Goal: Information Seeking & Learning: Learn about a topic

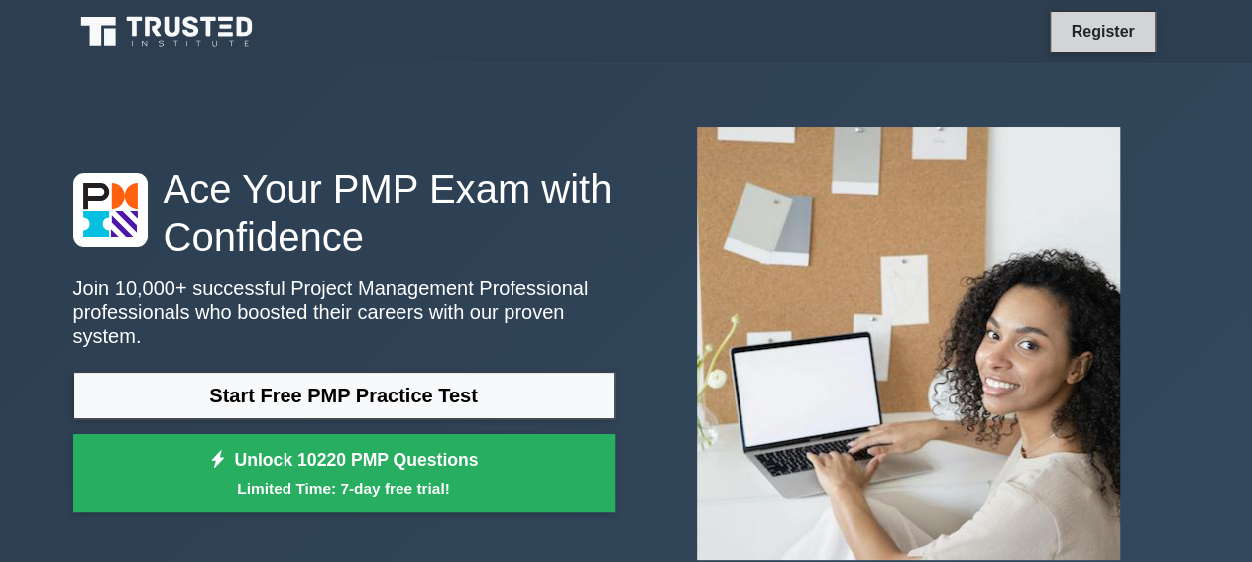
click at [1101, 22] on link "Register" at bounding box center [1102, 31] width 87 height 25
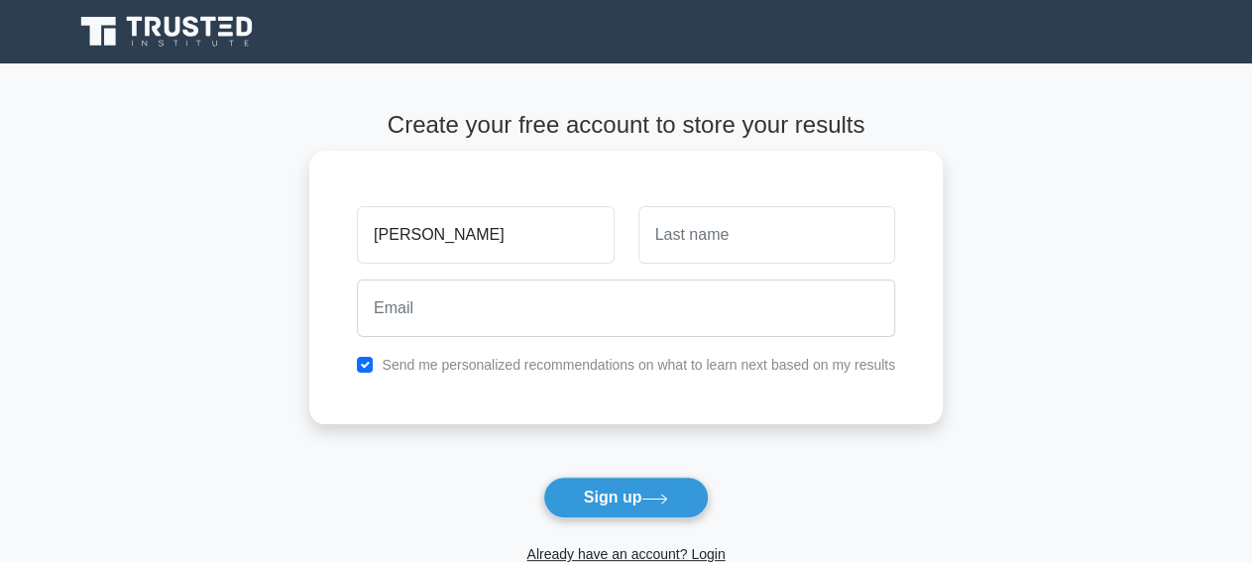
type input "[PERSON_NAME]"
type input "Atamba"
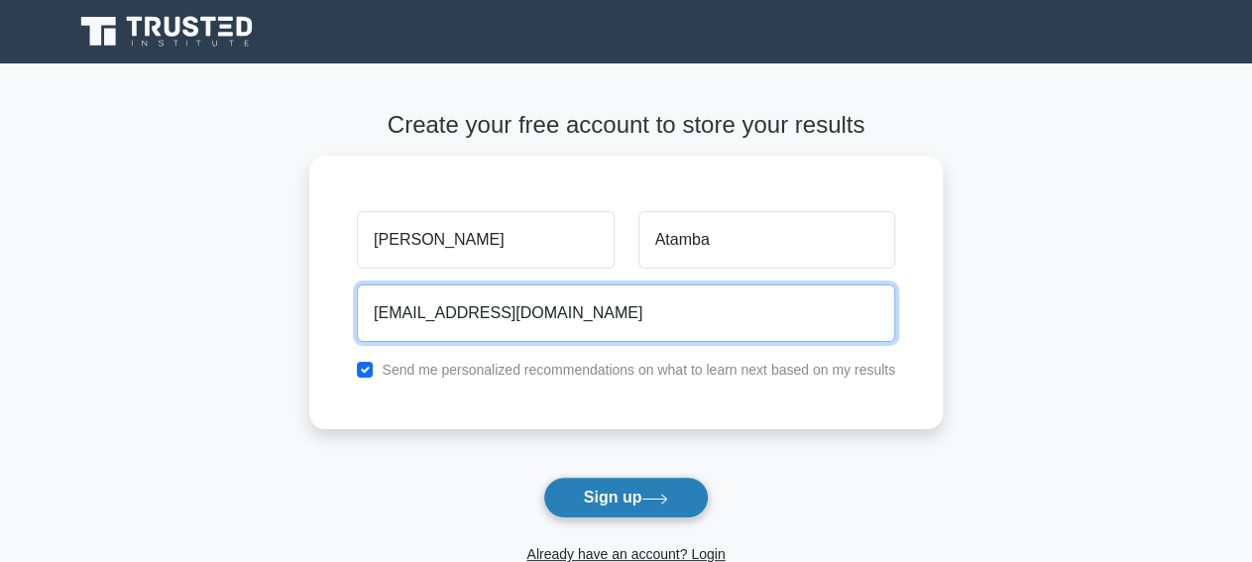
type input "isaacatamba24@gmail.com"
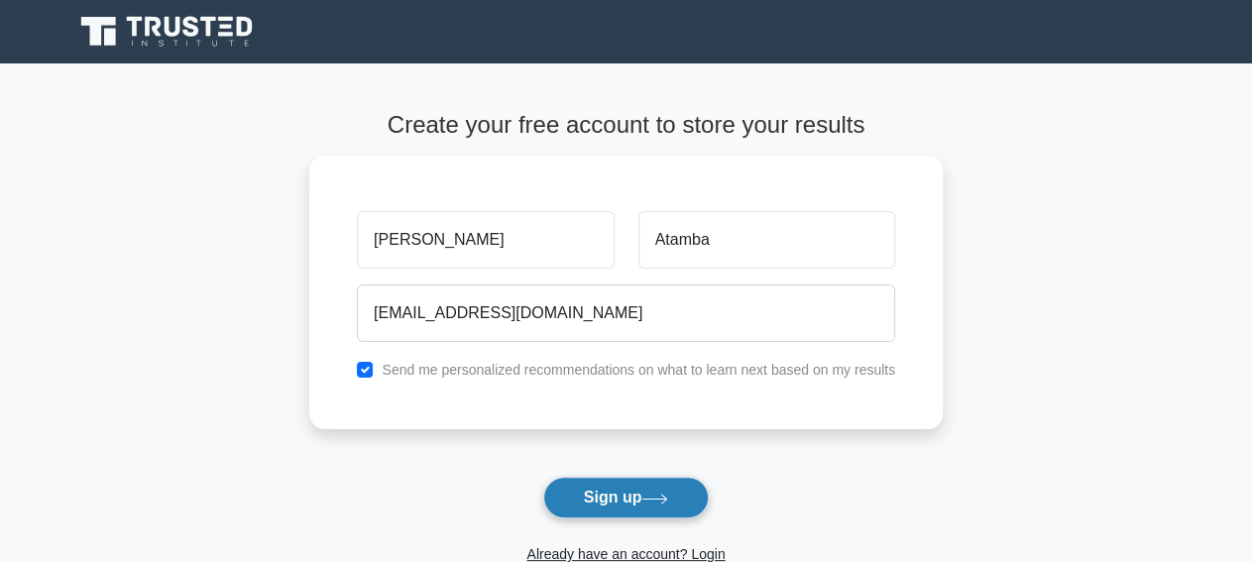
click at [657, 497] on icon at bounding box center [654, 499] width 27 height 11
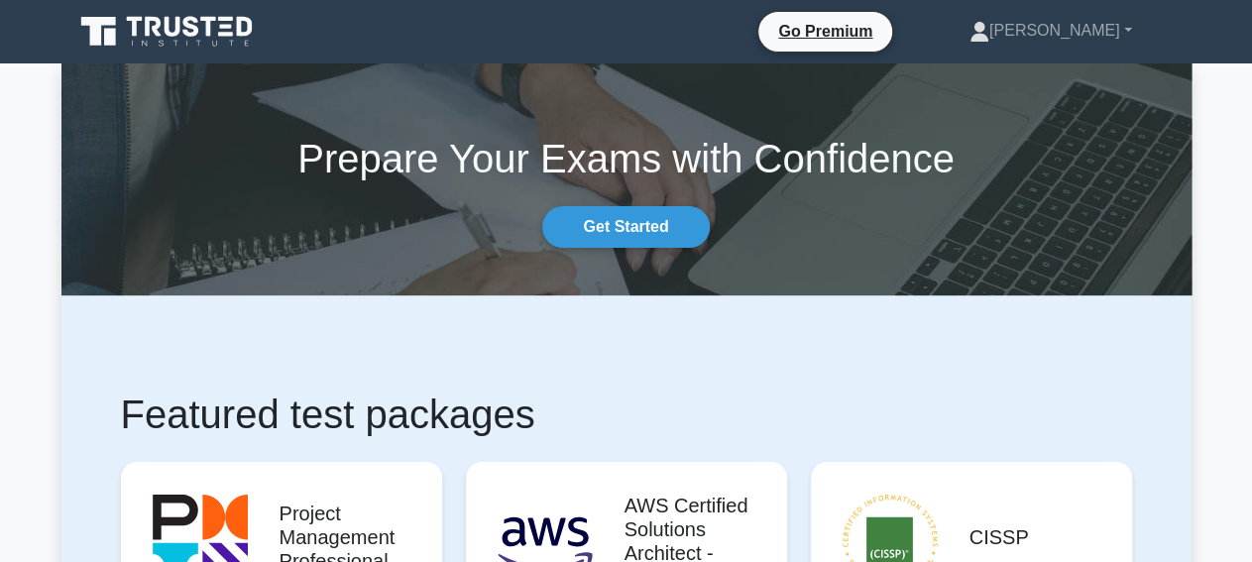
click at [669, 229] on link "Get Started" at bounding box center [625, 227] width 167 height 42
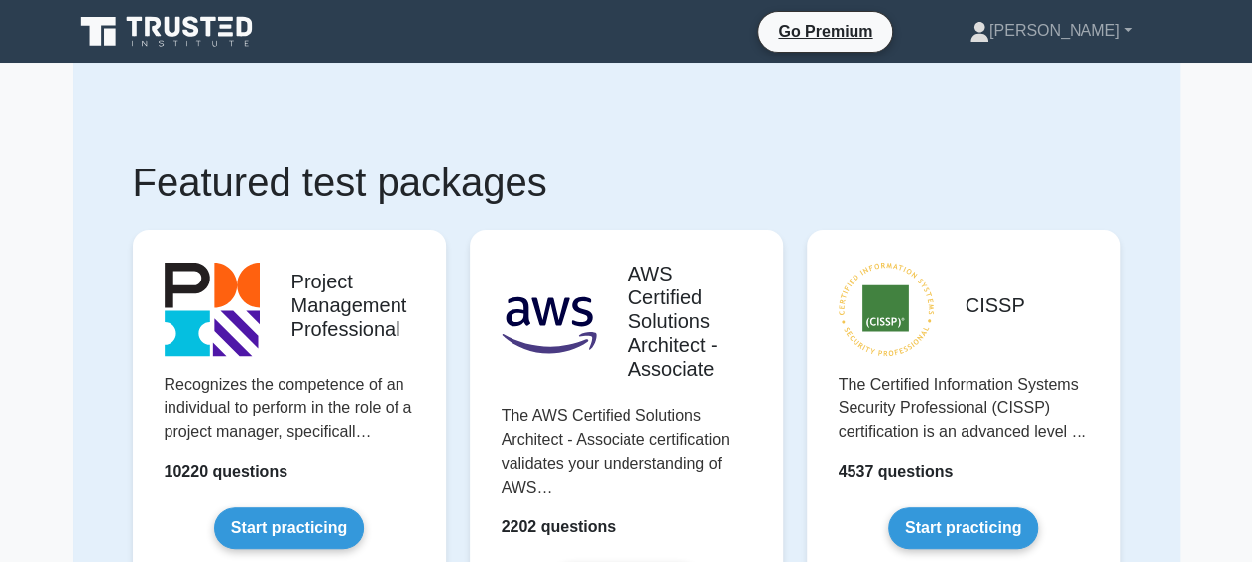
scroll to position [53, 0]
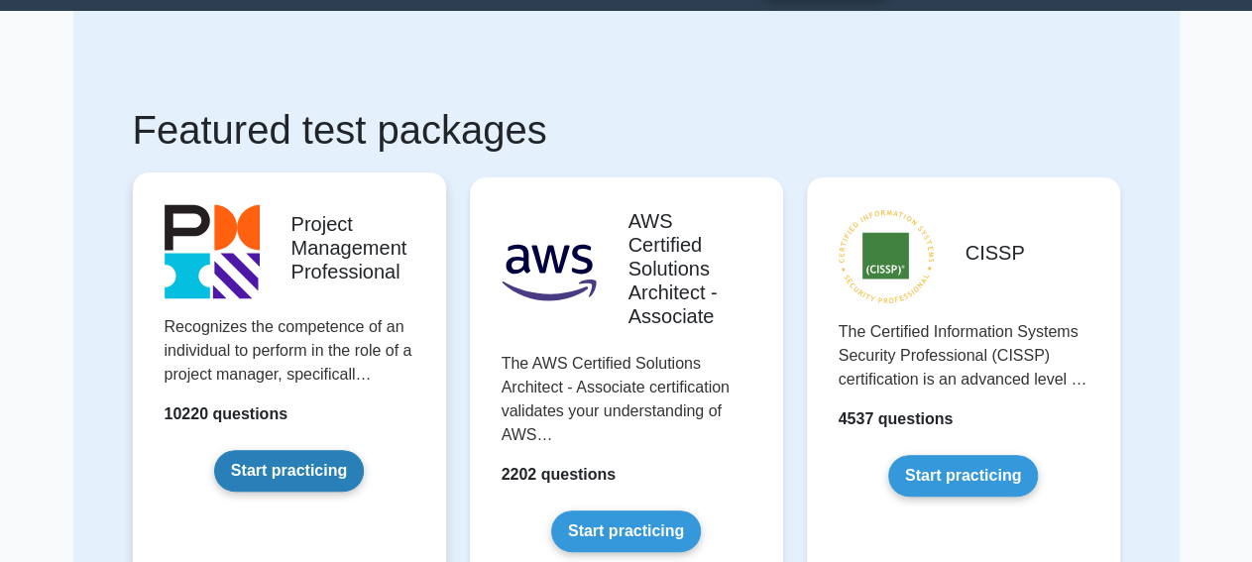
click at [295, 465] on link "Start practicing" at bounding box center [289, 471] width 150 height 42
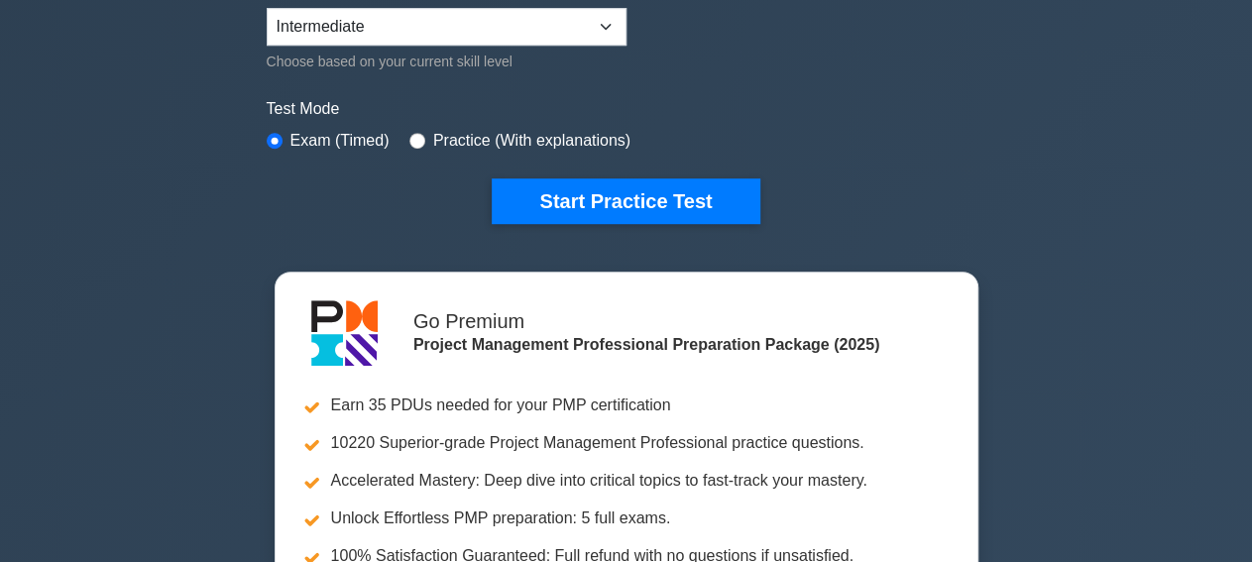
scroll to position [513, 0]
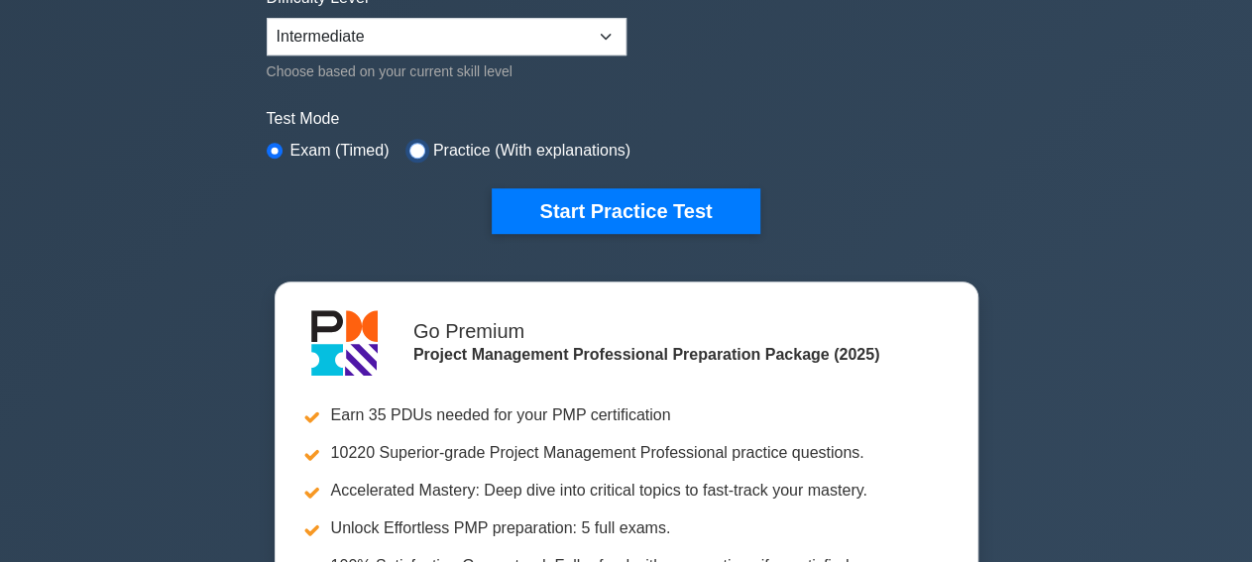
click at [415, 148] on input "radio" at bounding box center [417, 151] width 16 height 16
radio input "true"
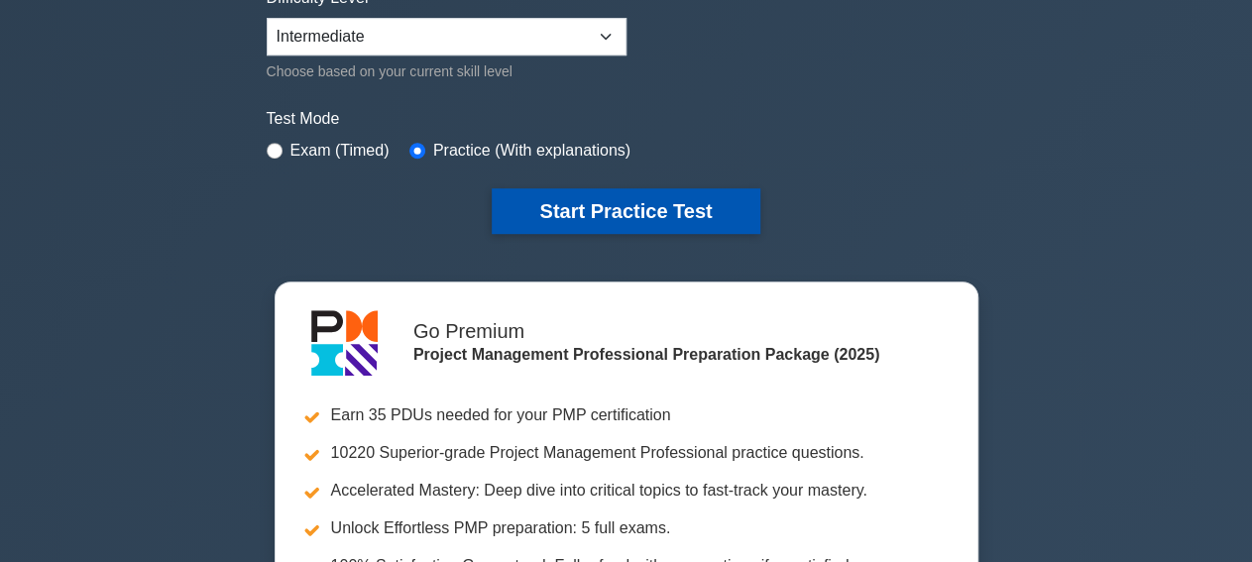
click at [588, 207] on button "Start Practice Test" at bounding box center [626, 211] width 268 height 46
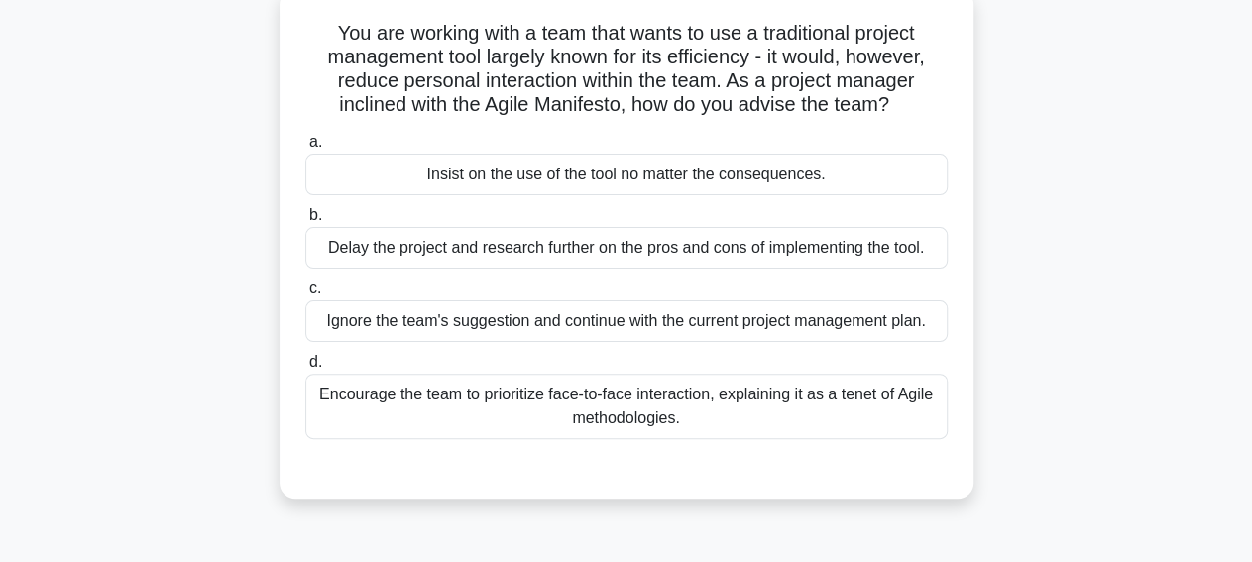
scroll to position [130, 0]
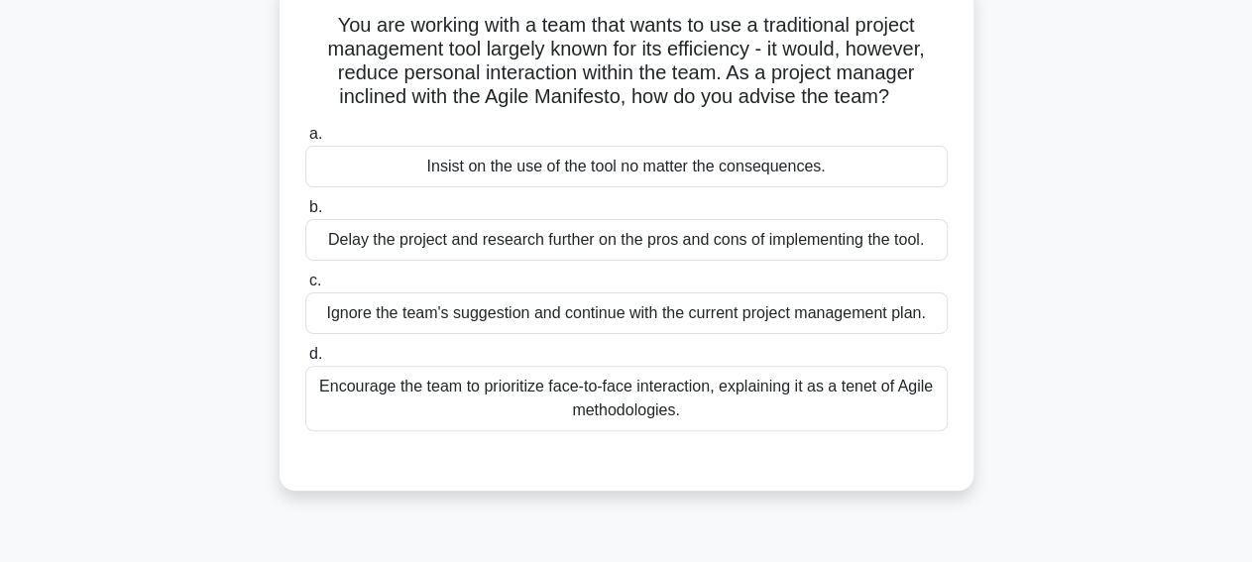
click at [645, 407] on div "Encourage the team to prioritize face-to-face interaction, explaining it as a t…" at bounding box center [626, 398] width 642 height 65
click at [305, 361] on input "d. Encourage the team to prioritize face-to-face interaction, explaining it as …" at bounding box center [305, 354] width 0 height 13
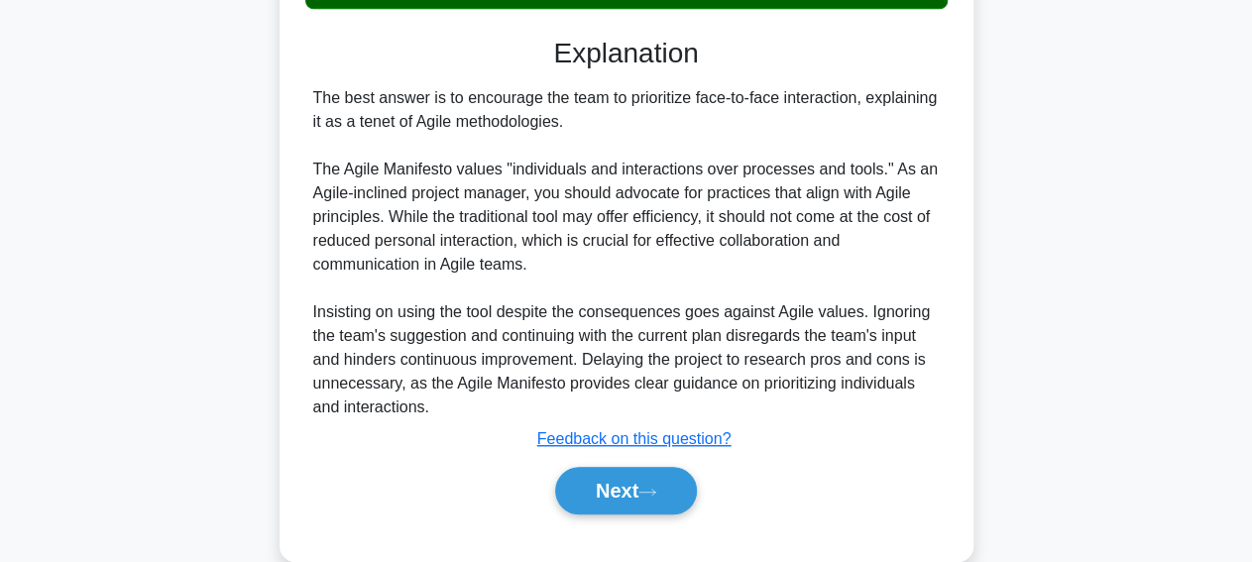
scroll to position [563, 0]
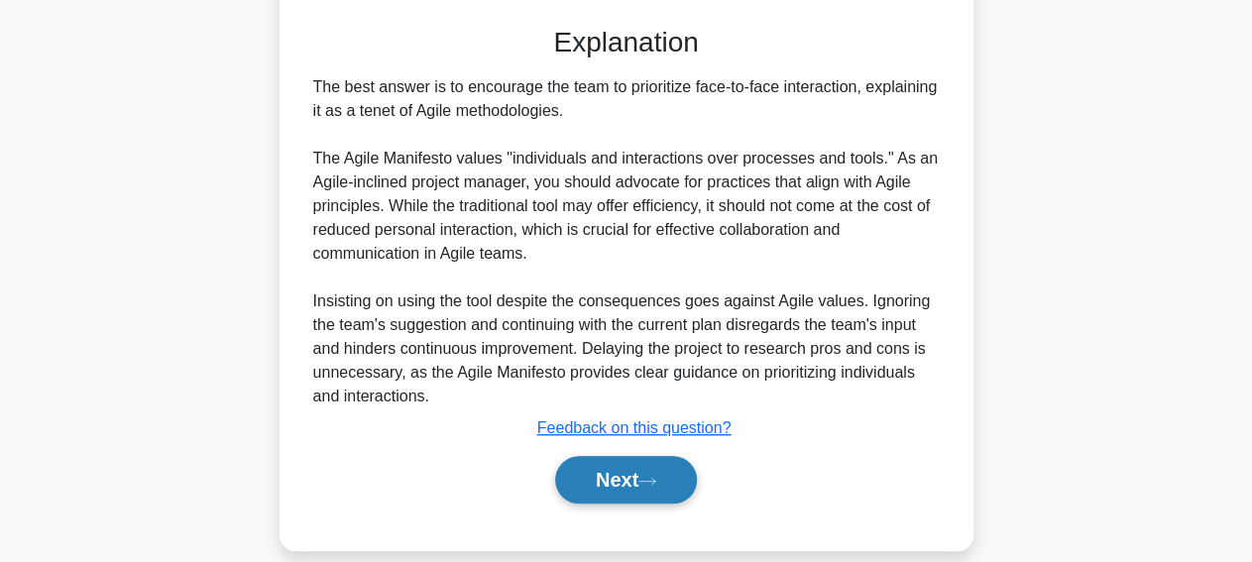
click at [630, 483] on button "Next" at bounding box center [626, 480] width 142 height 48
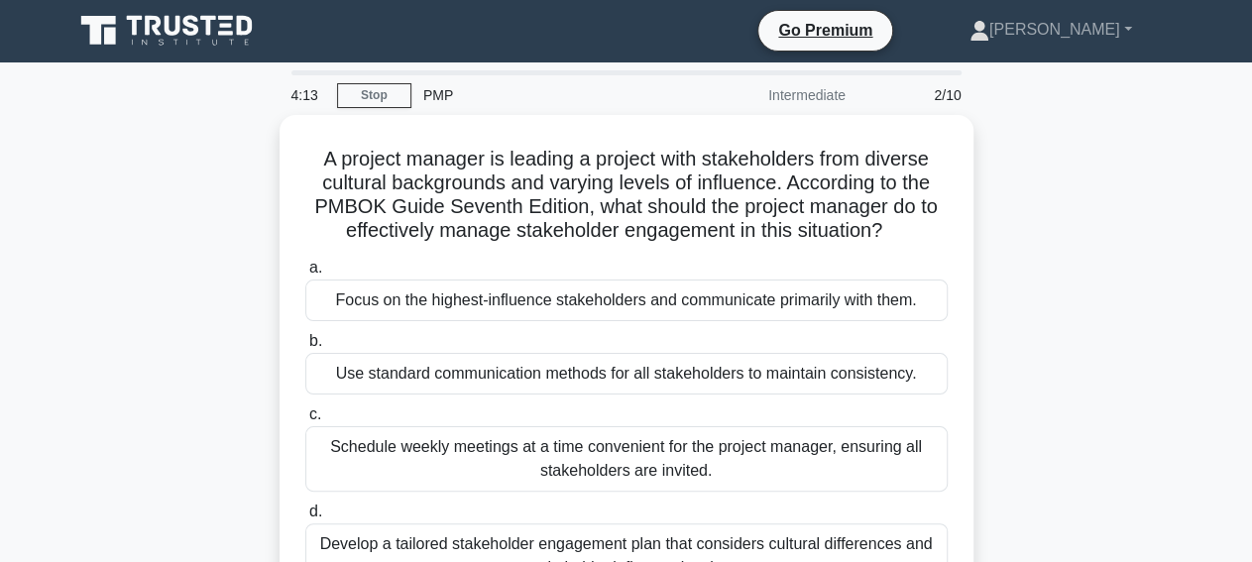
scroll to position [0, 0]
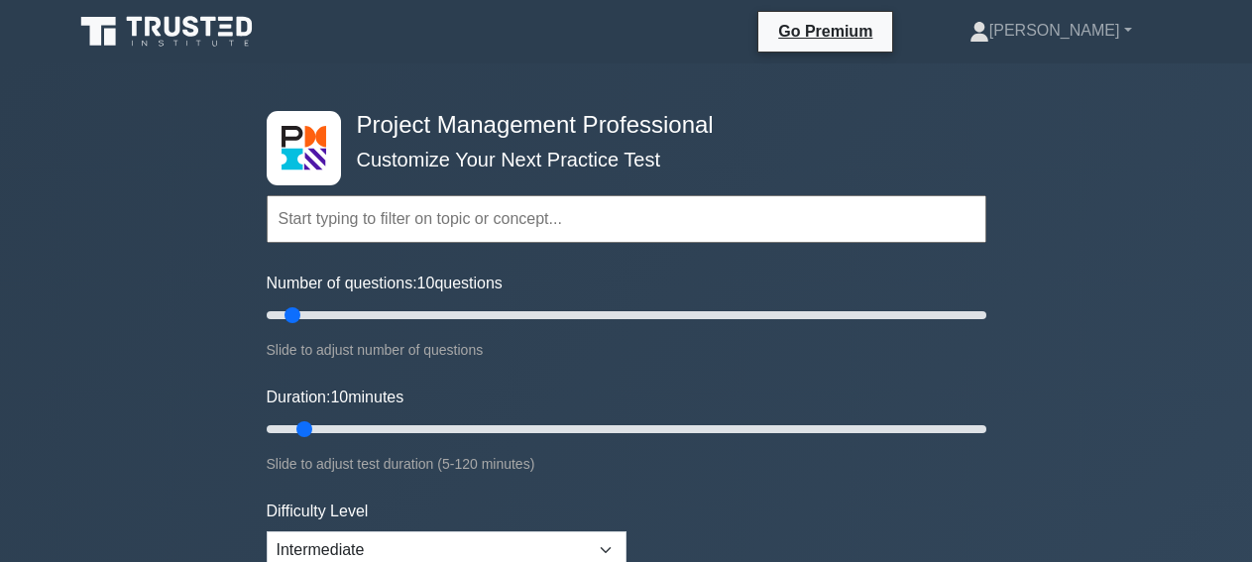
scroll to position [513, 0]
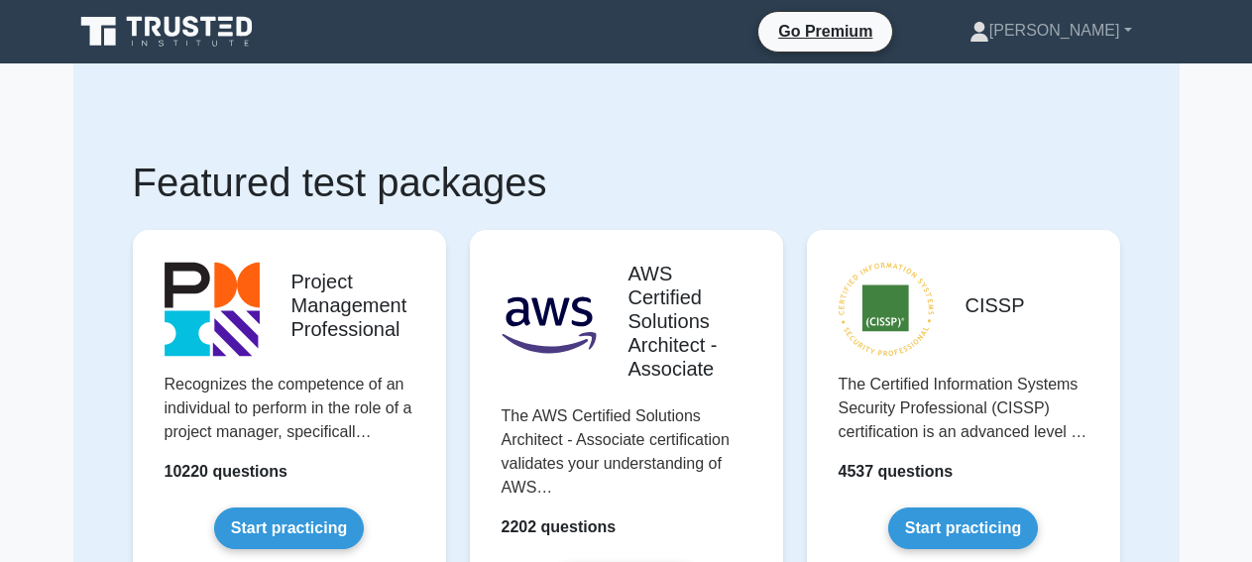
scroll to position [53, 0]
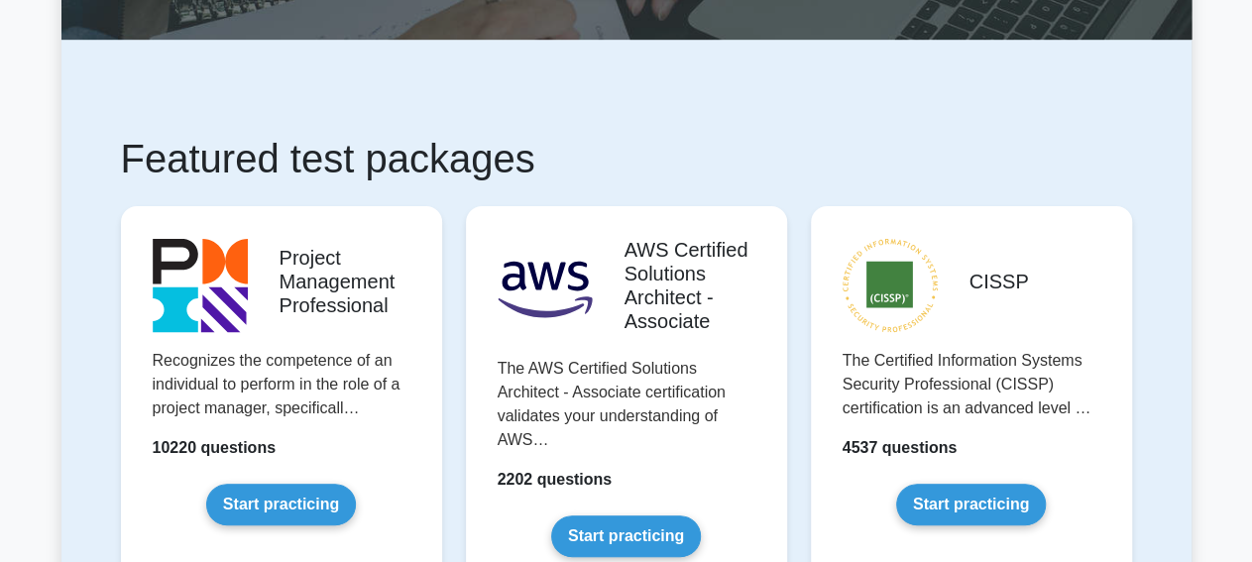
scroll to position [273, 0]
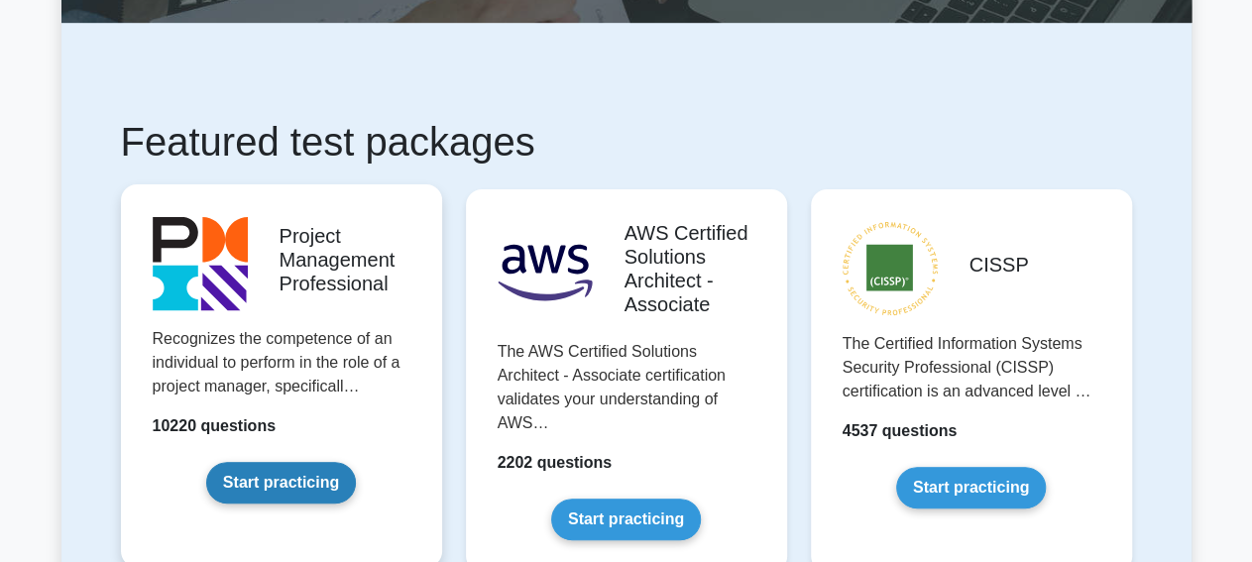
click at [346, 462] on link "Start practicing" at bounding box center [281, 483] width 150 height 42
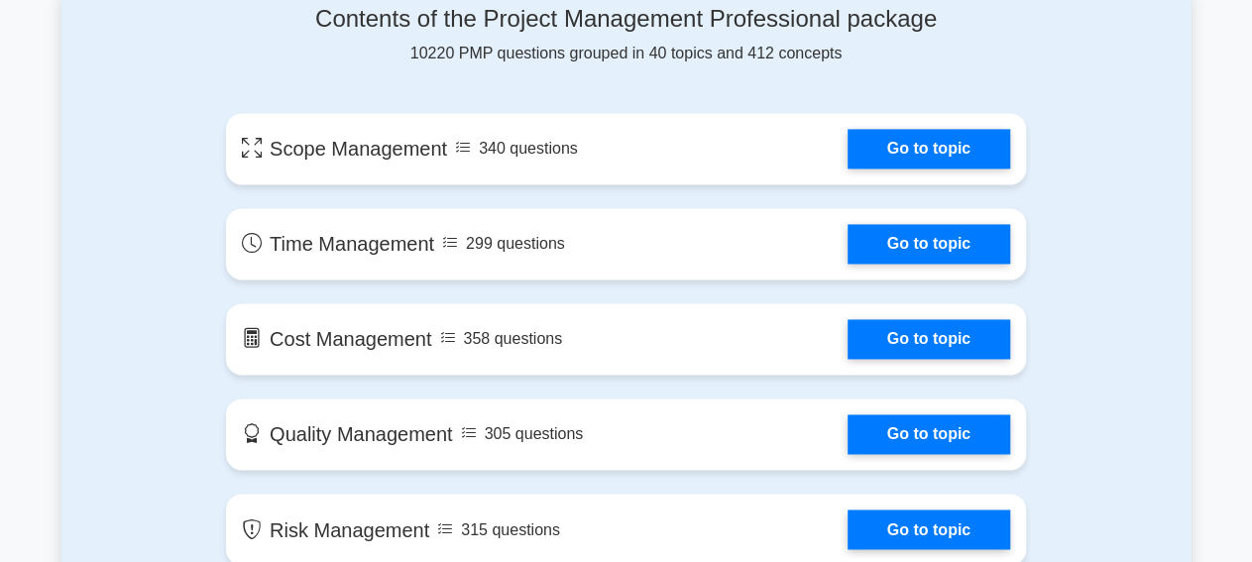
scroll to position [1348, 0]
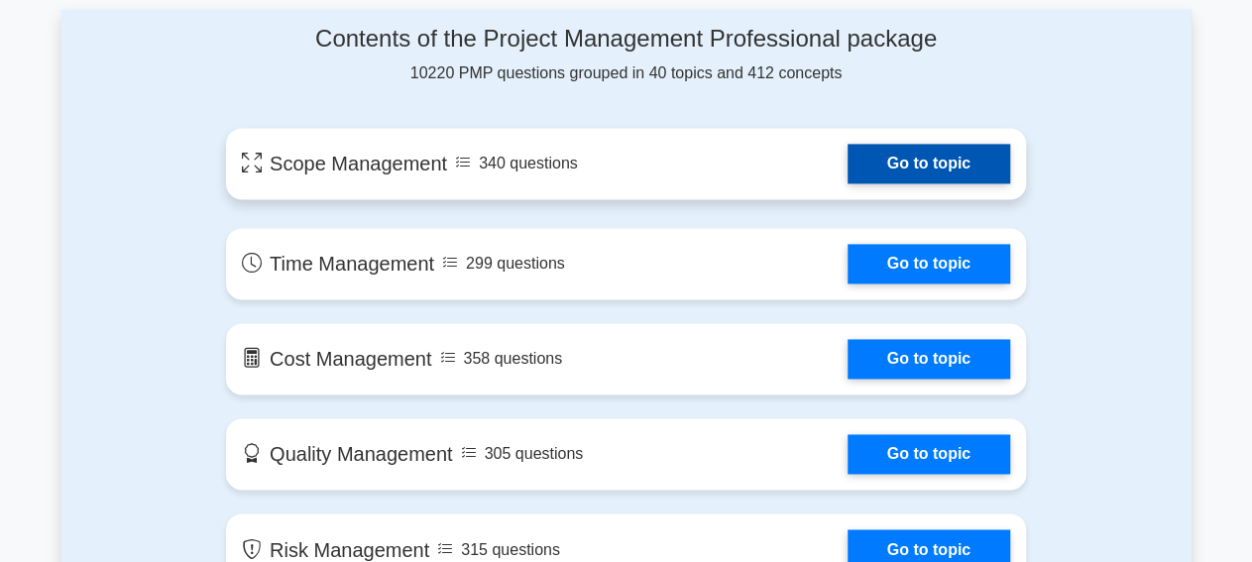
click at [875, 145] on link "Go to topic" at bounding box center [928, 165] width 163 height 40
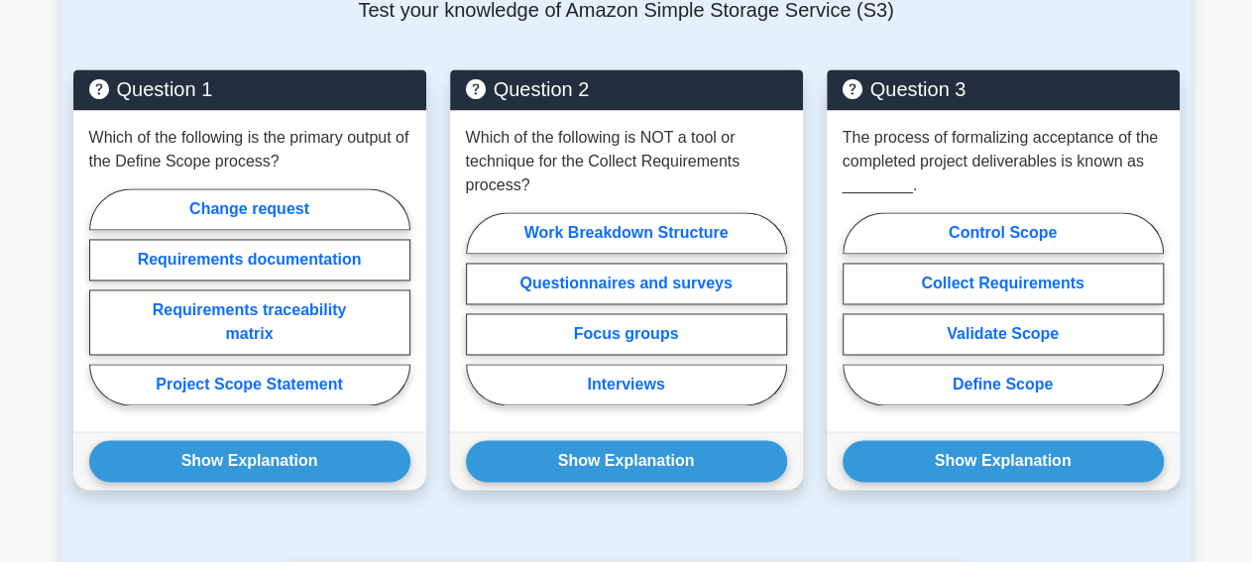
scroll to position [1396, 0]
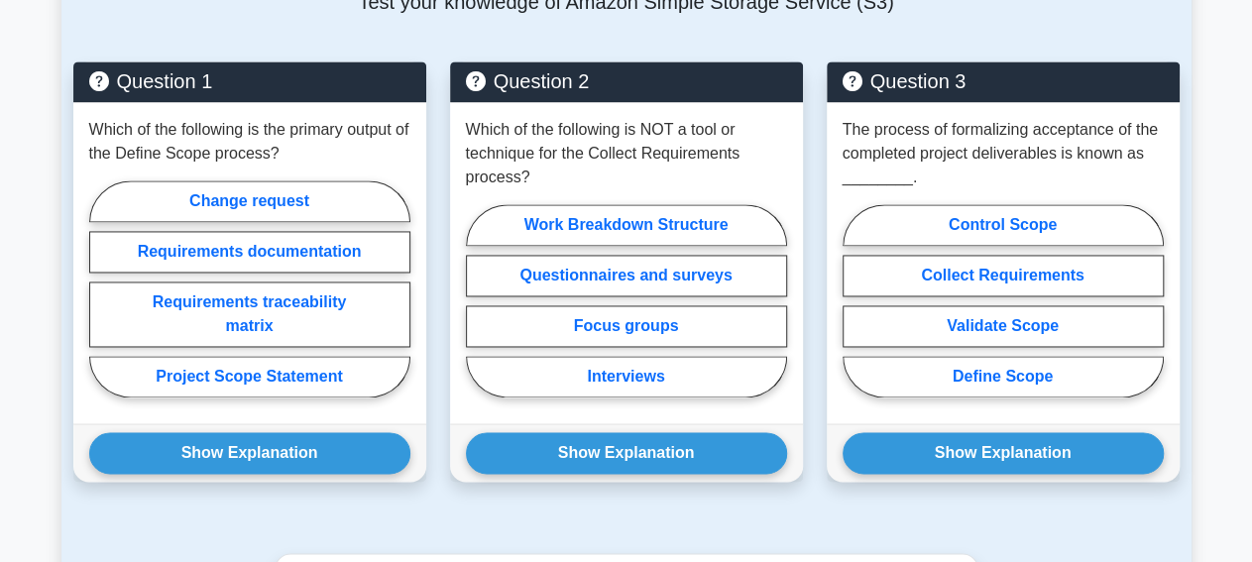
click at [281, 497] on div "Question 1 Which of the following is the primary output of the Define Scope pro…" at bounding box center [249, 283] width 377 height 444
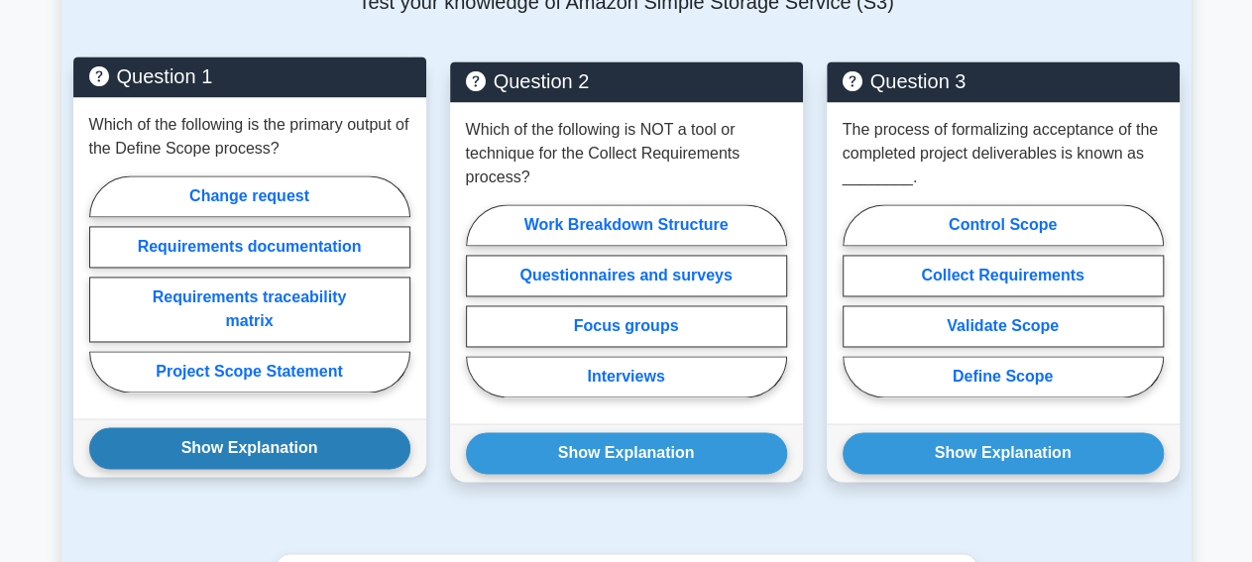
click at [274, 452] on button "Show Explanation" at bounding box center [249, 448] width 321 height 42
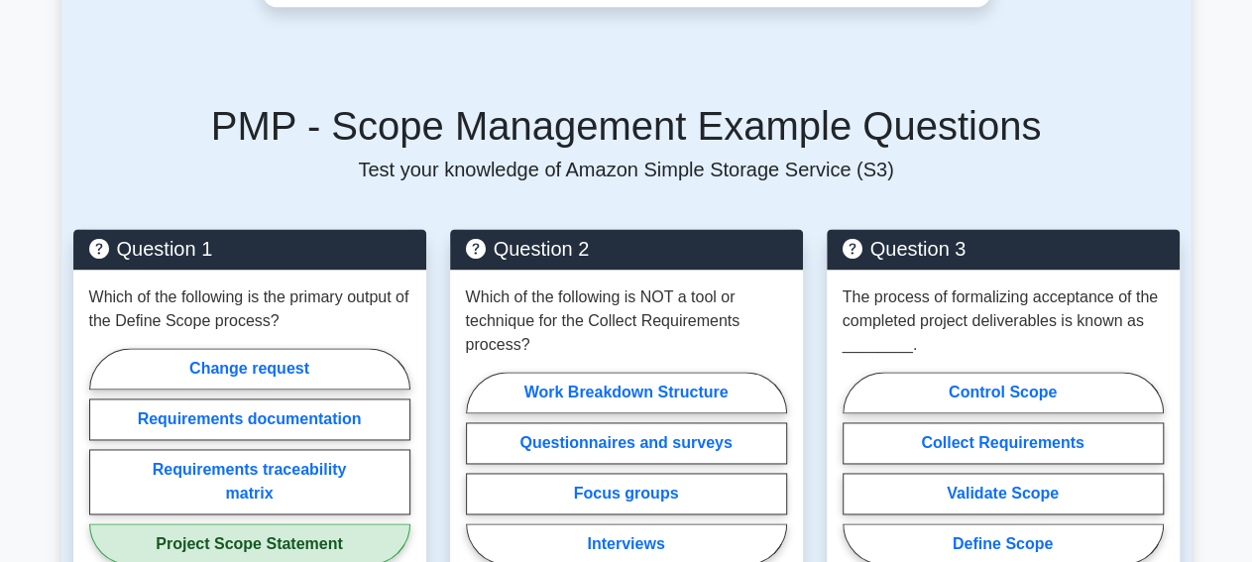
scroll to position [1240, 0]
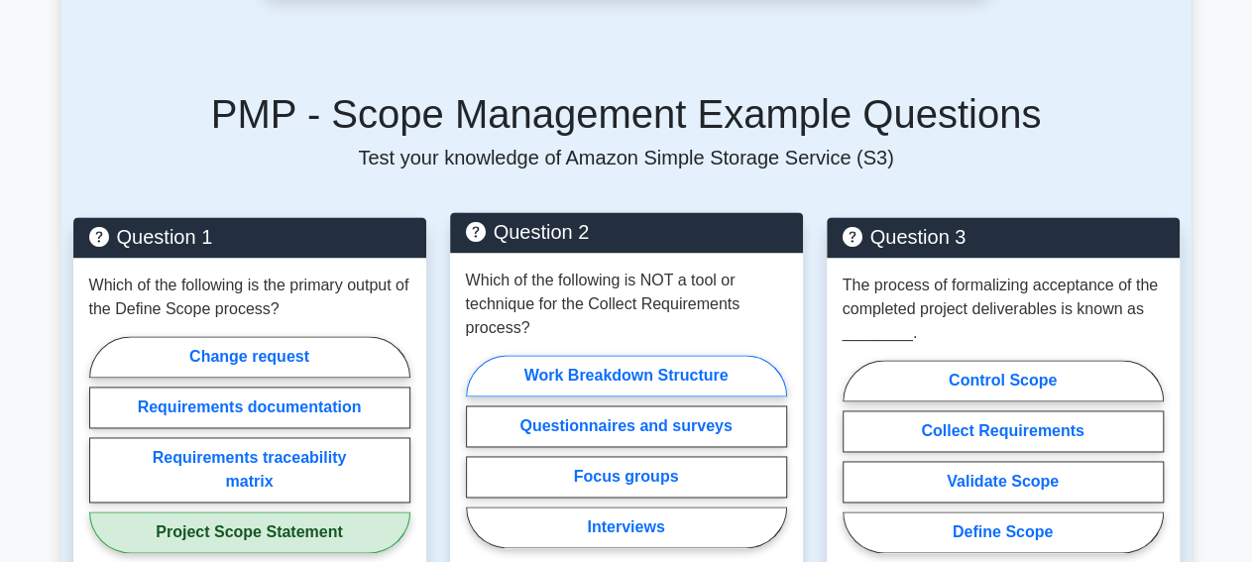
click at [606, 378] on label "Work Breakdown Structure" at bounding box center [626, 376] width 321 height 42
click at [479, 451] on input "Work Breakdown Structure" at bounding box center [472, 457] width 13 height 13
radio input "true"
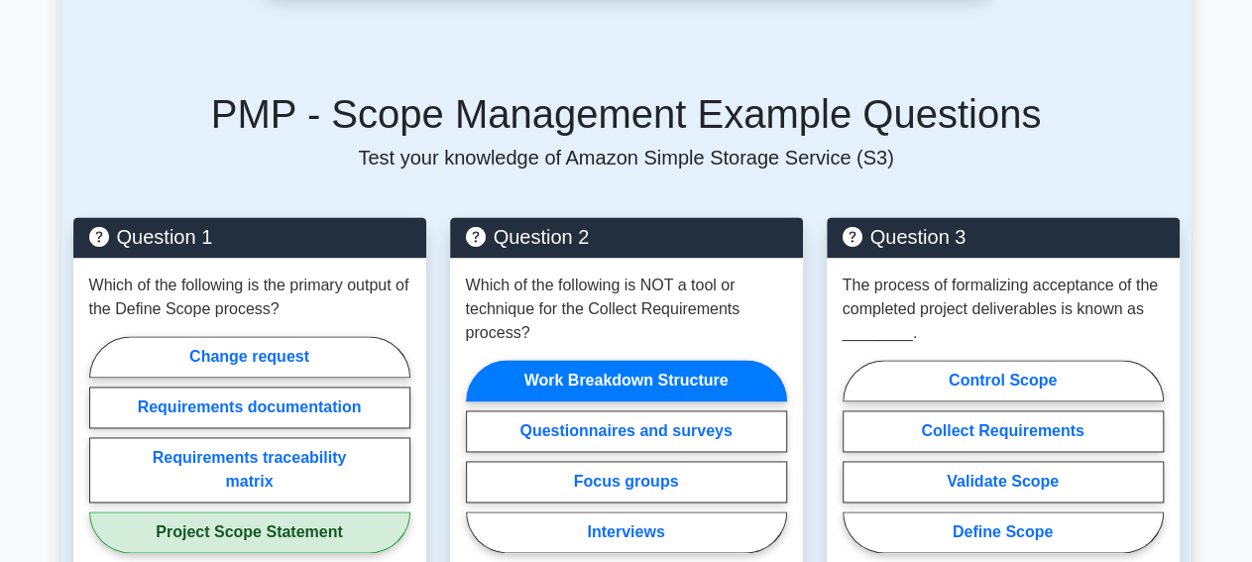
scroll to position [1358, 0]
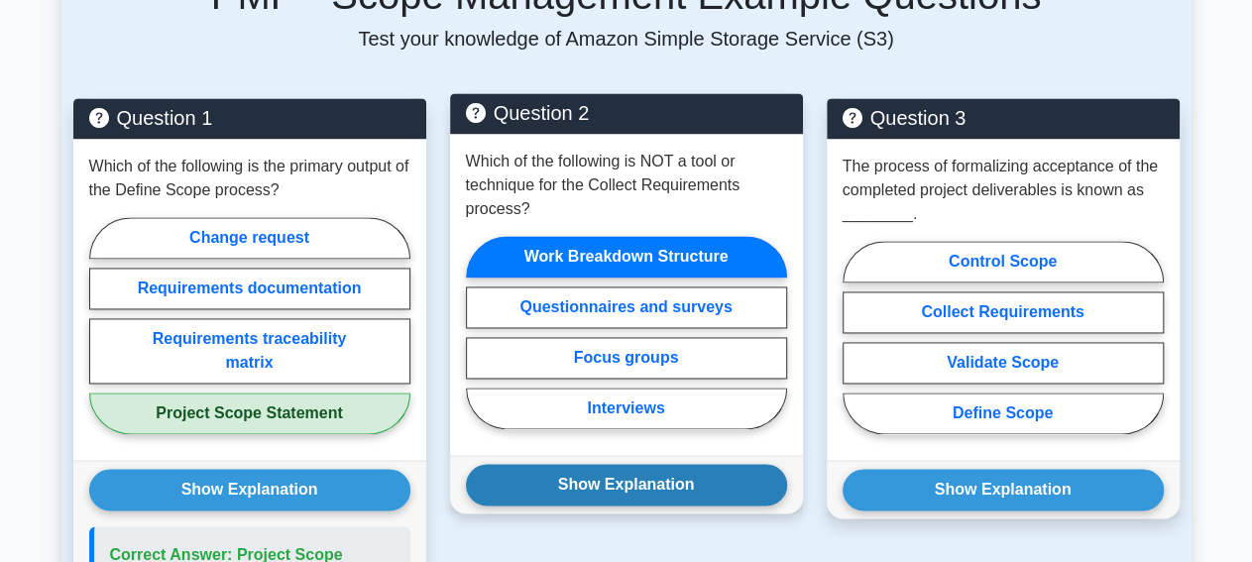
click at [678, 490] on button "Show Explanation" at bounding box center [626, 486] width 321 height 42
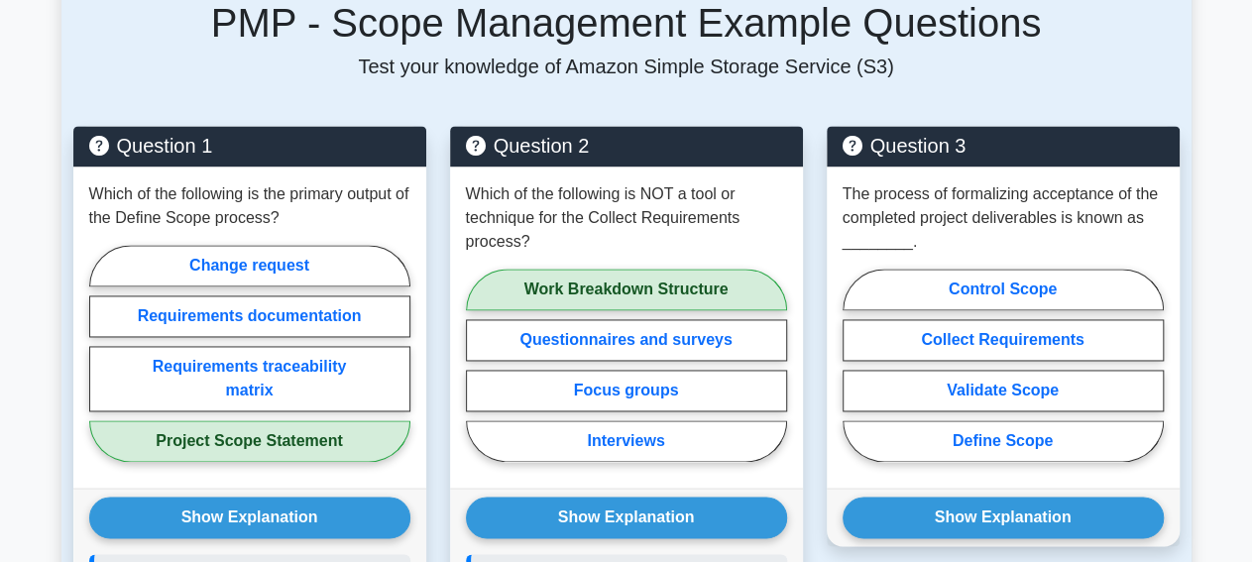
scroll to position [1340, 0]
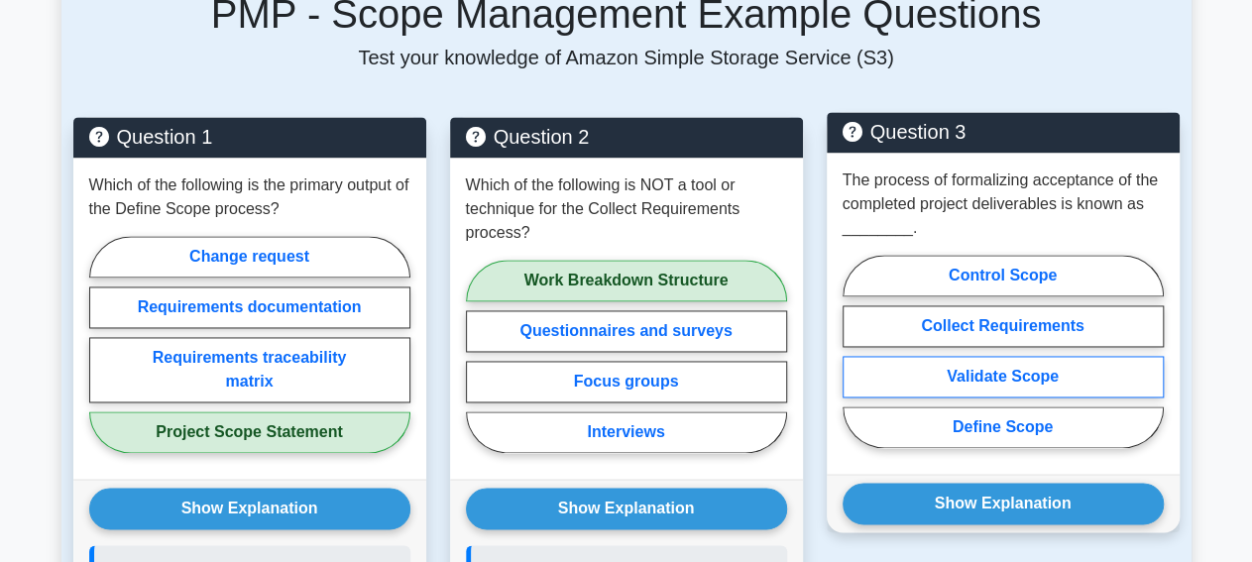
click at [1010, 363] on label "Validate Scope" at bounding box center [1003, 377] width 321 height 42
click at [855, 363] on input "Validate Scope" at bounding box center [849, 357] width 13 height 13
radio input "true"
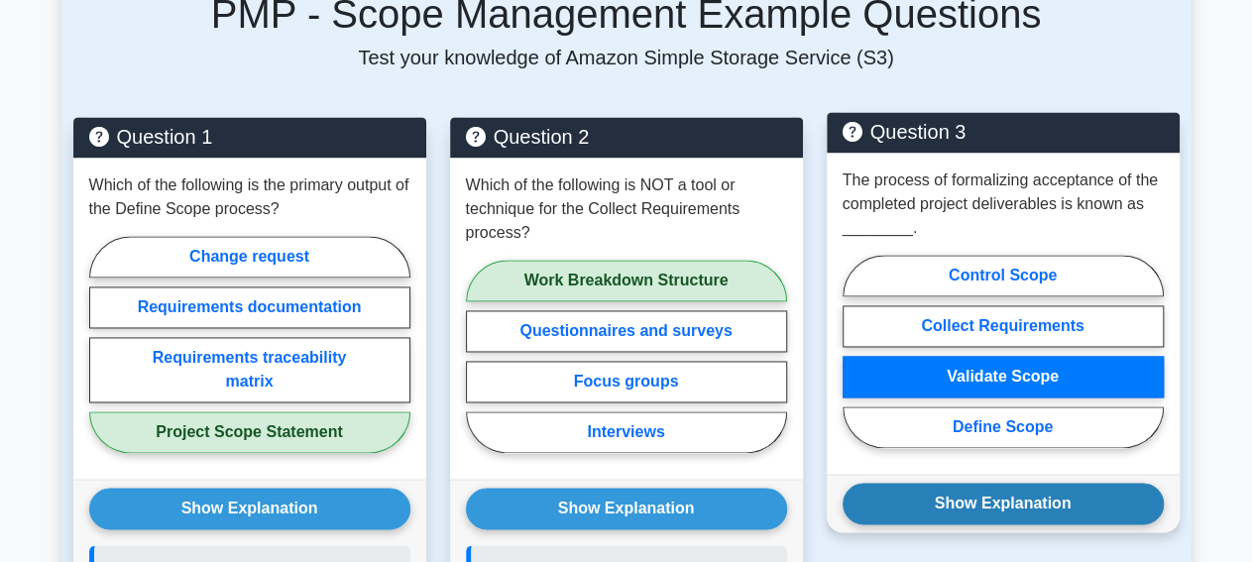
click at [979, 500] on button "Show Explanation" at bounding box center [1003, 504] width 321 height 42
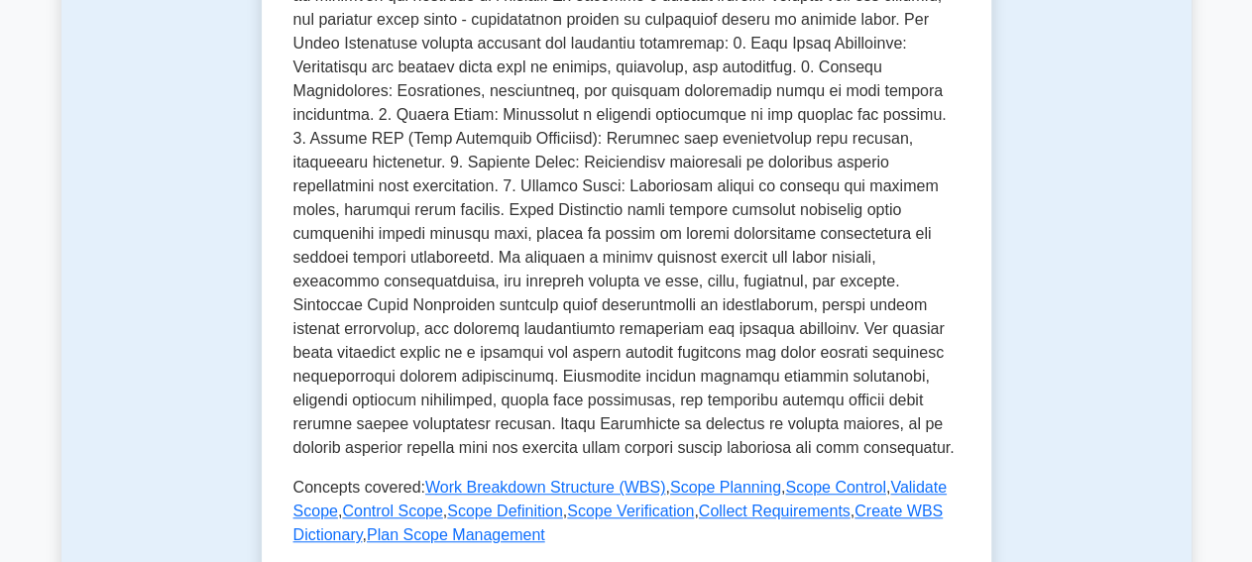
scroll to position [497, 0]
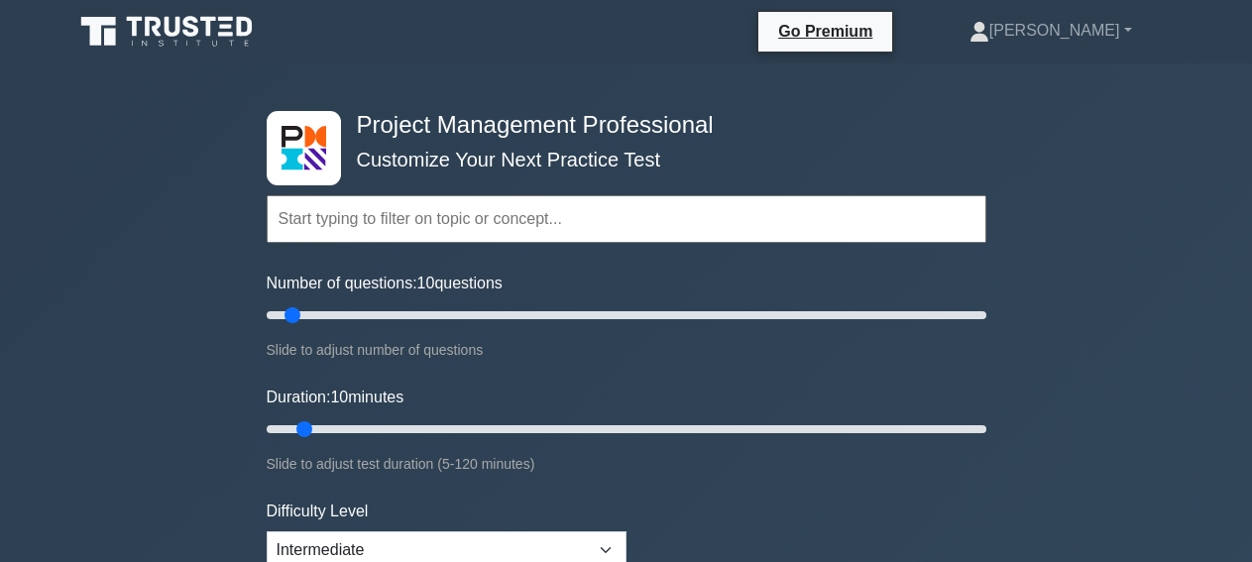
scroll to position [1349, 0]
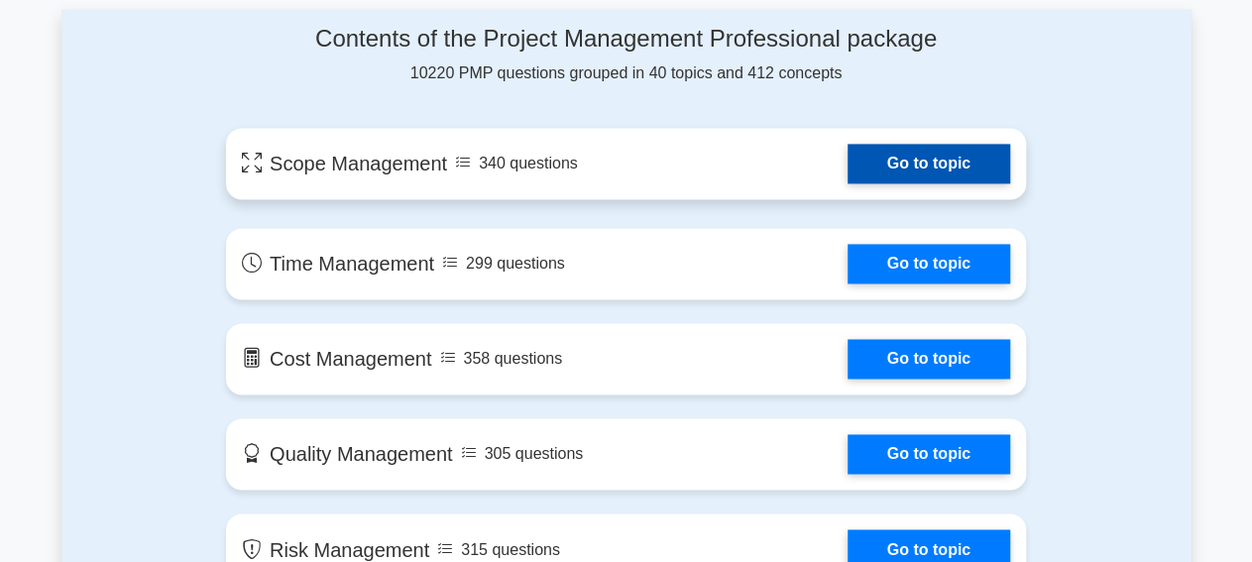
click at [847, 154] on link "Go to topic" at bounding box center [928, 164] width 163 height 40
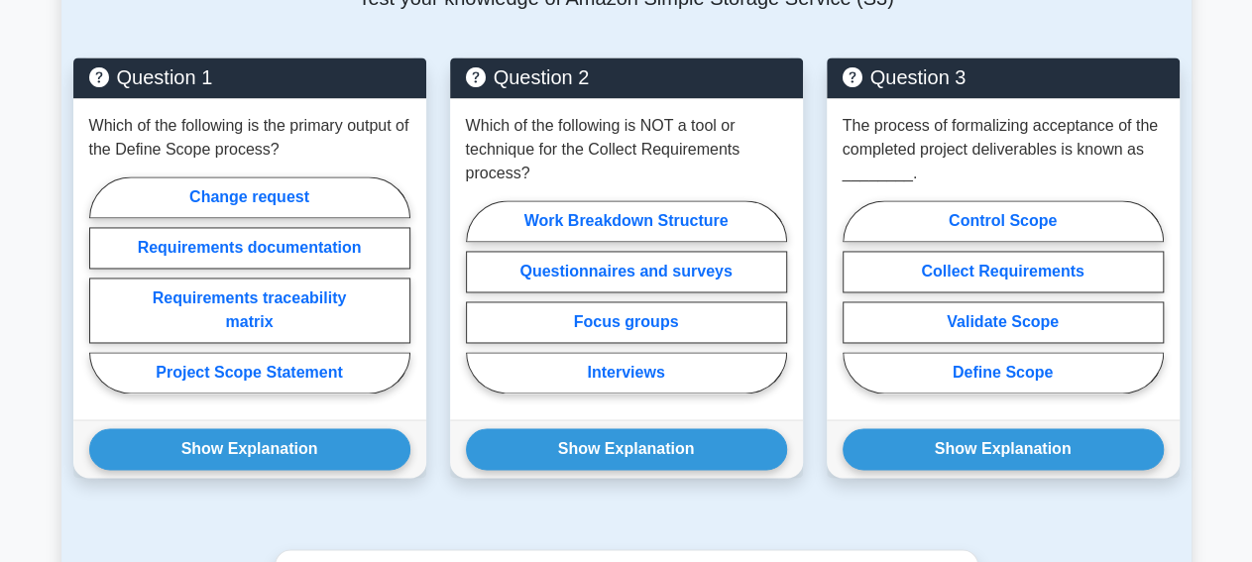
scroll to position [1396, 0]
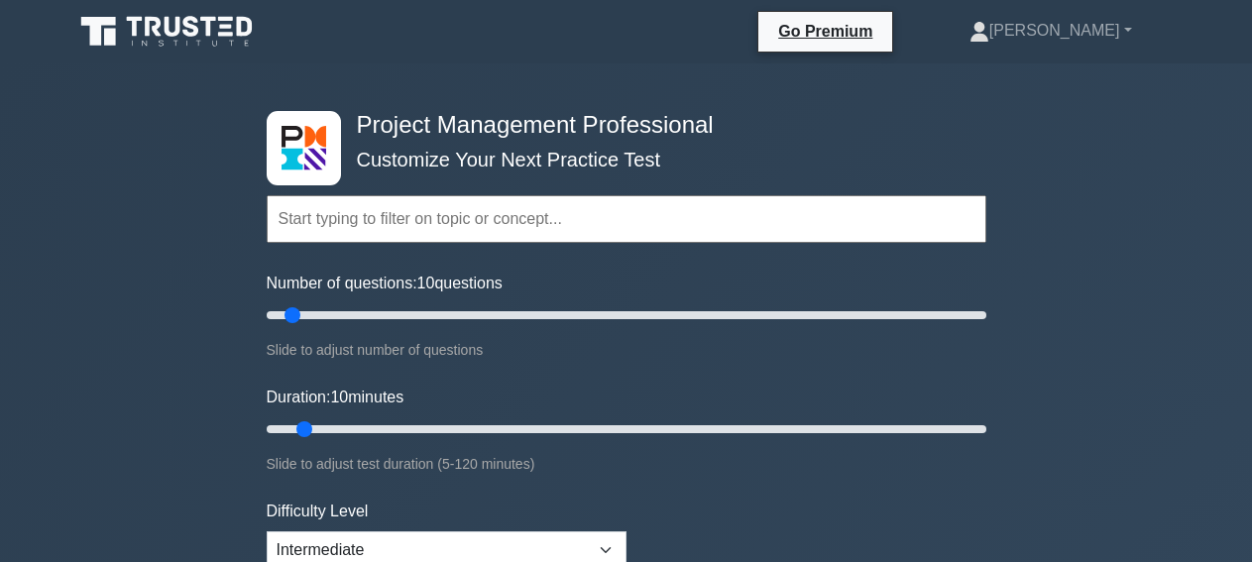
scroll to position [1349, 0]
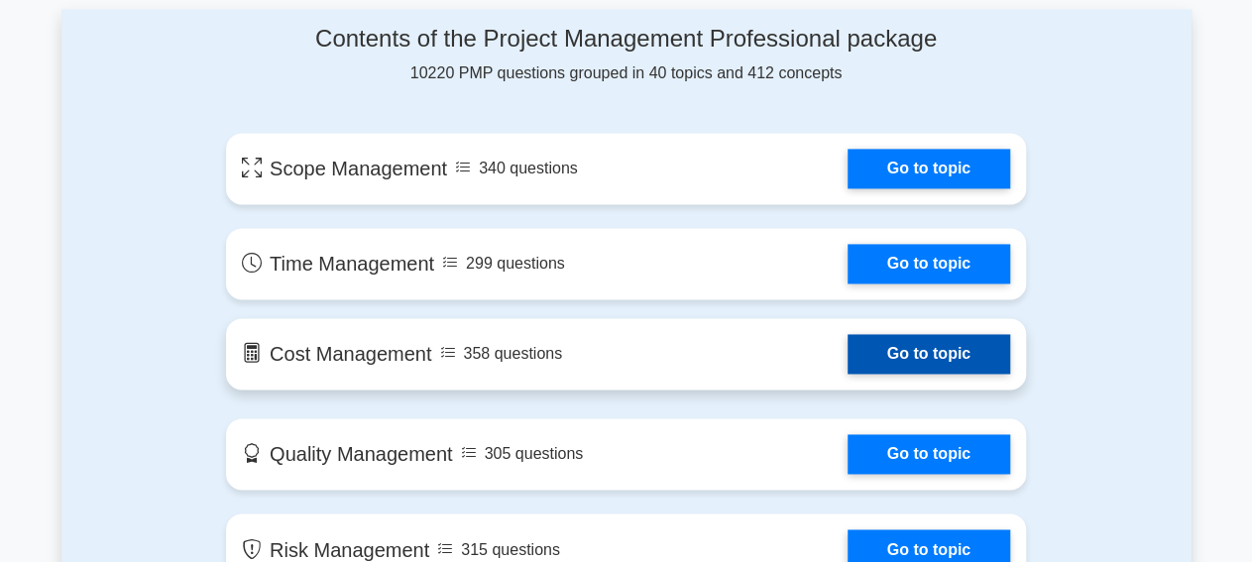
click at [847, 361] on link "Go to topic" at bounding box center [928, 354] width 163 height 40
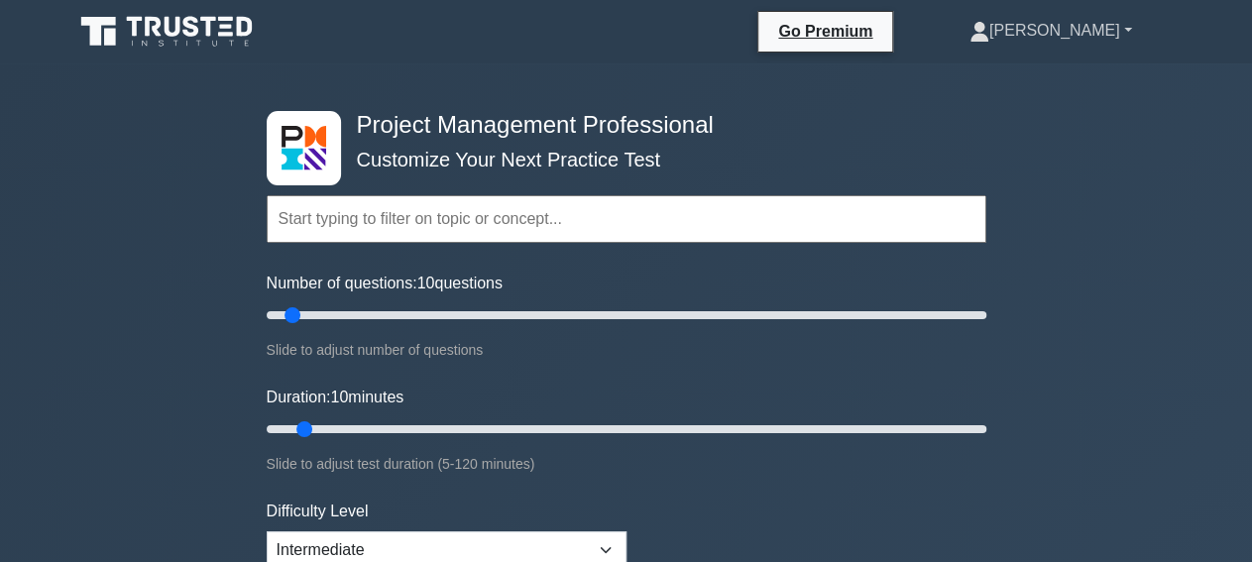
click at [1118, 29] on link "[PERSON_NAME]" at bounding box center [1051, 31] width 258 height 40
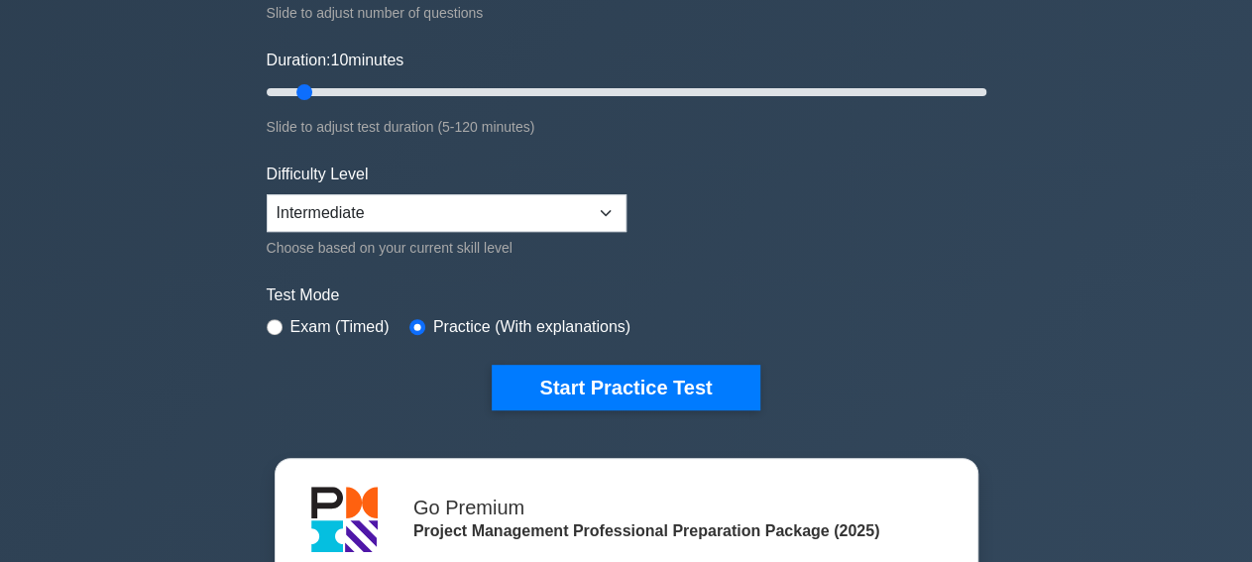
scroll to position [327, 0]
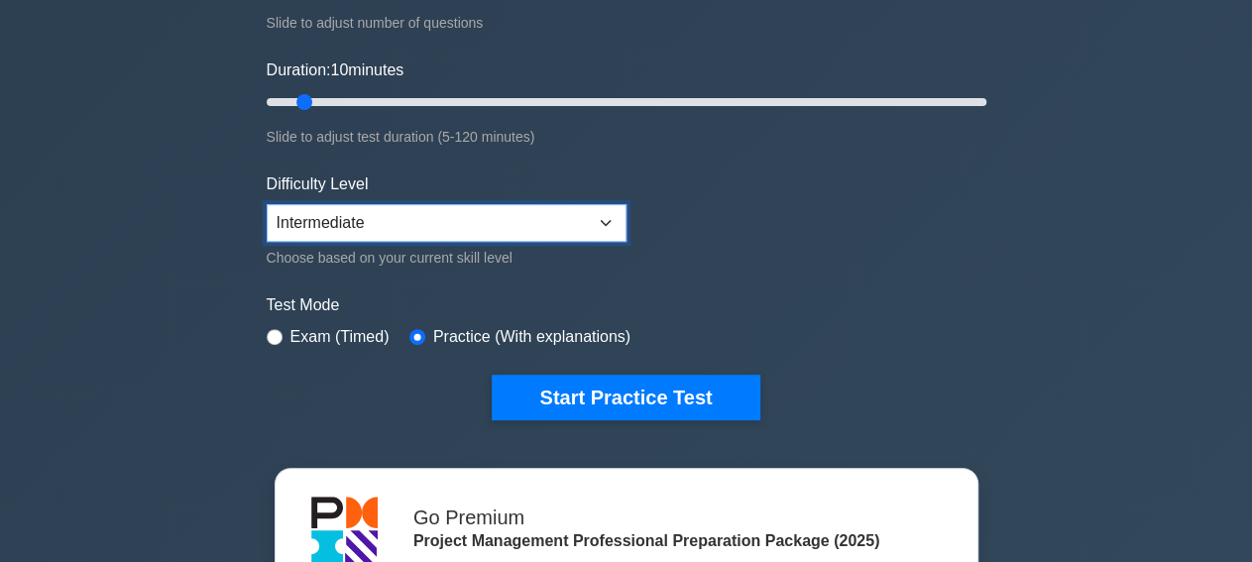
click at [267, 204] on select "Beginner Intermediate Expert" at bounding box center [447, 223] width 360 height 38
click at [605, 217] on select "Beginner Intermediate Expert" at bounding box center [447, 223] width 360 height 38
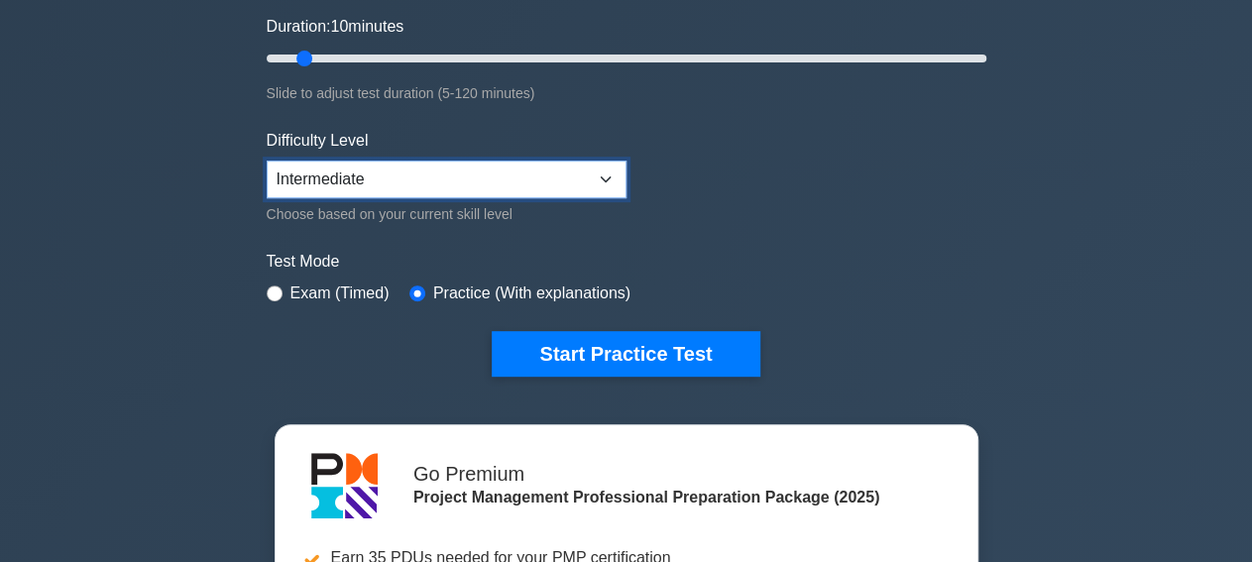
scroll to position [381, 0]
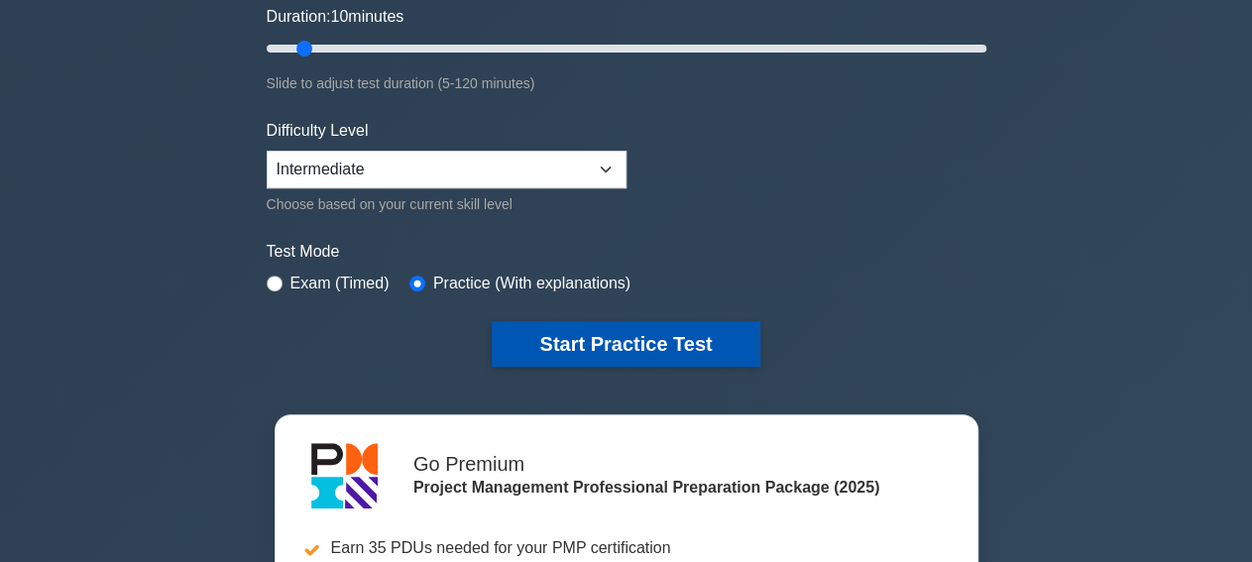
click at [651, 341] on button "Start Practice Test" at bounding box center [626, 344] width 268 height 46
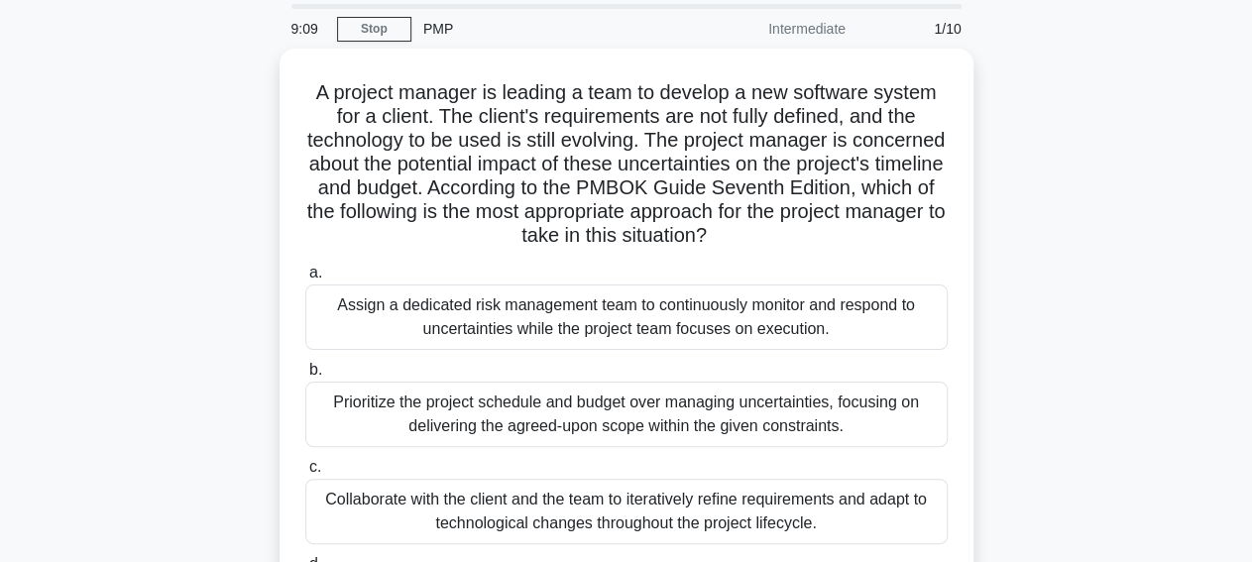
scroll to position [64, 0]
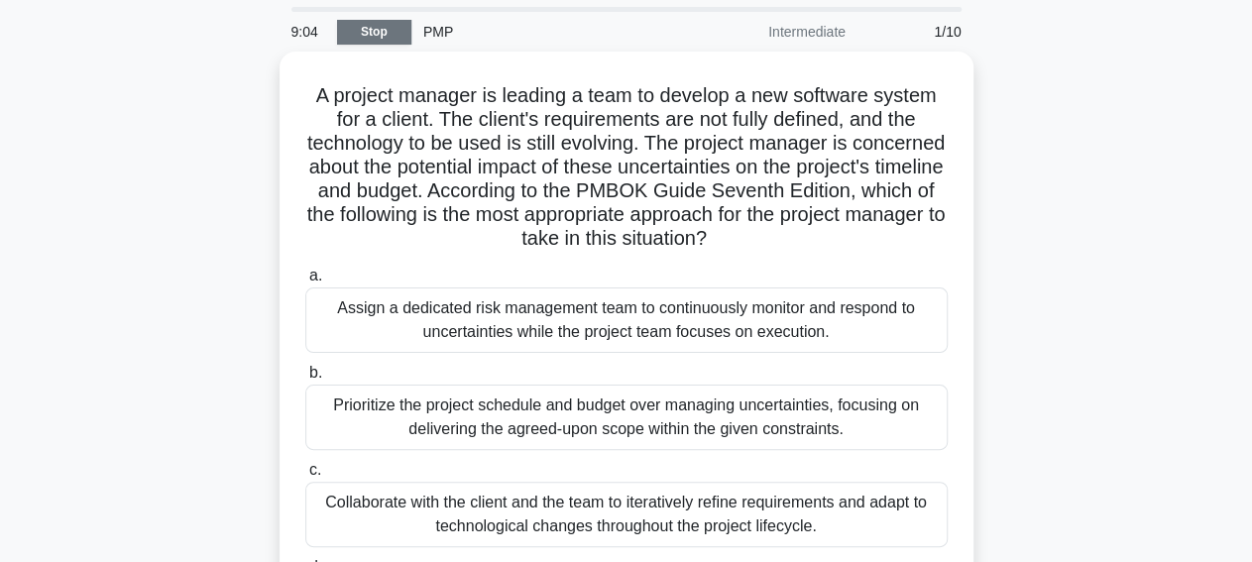
click at [369, 29] on link "Stop" at bounding box center [374, 32] width 74 height 25
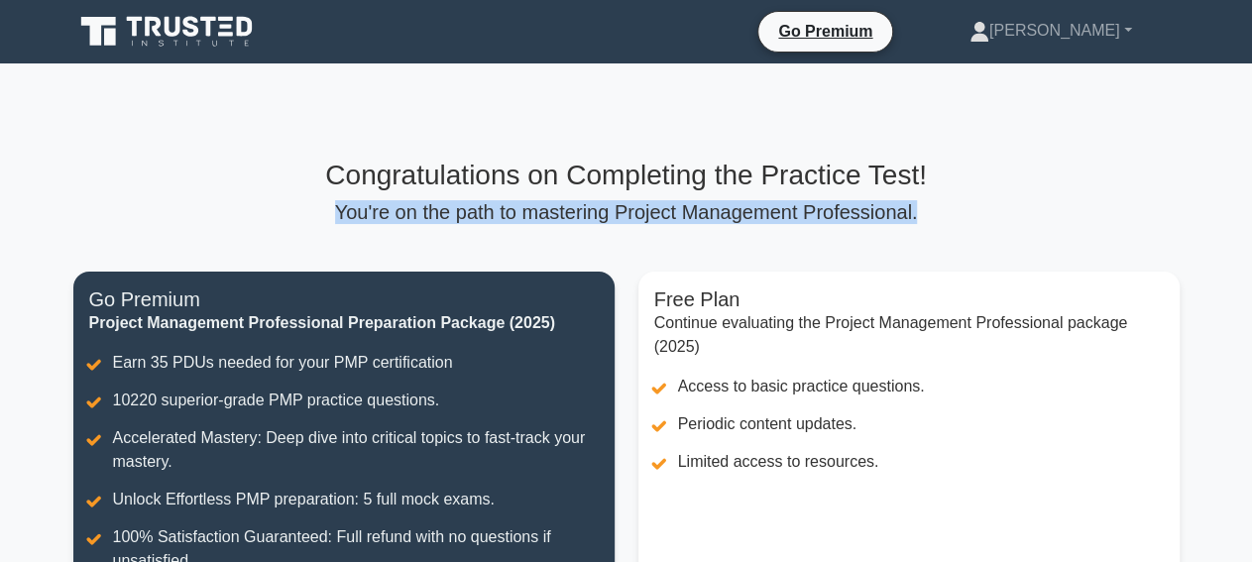
drag, startPoint x: 1242, startPoint y: 87, endPoint x: 1240, endPoint y: 184, distance: 97.2
click at [1240, 198] on main "Congratulations on Completing the Practice Test! You're on the path to masterin…" at bounding box center [626, 459] width 1252 height 793
